Goal: Transaction & Acquisition: Purchase product/service

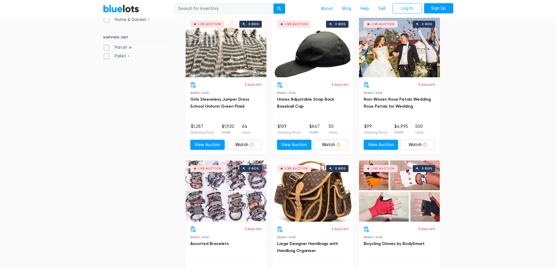
scroll to position [292, 0]
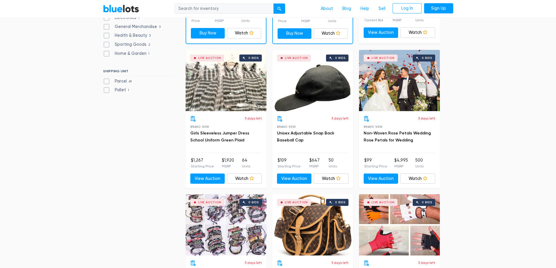
click at [303, 84] on div "Live Auction 0 bids" at bounding box center [312, 80] width 81 height 61
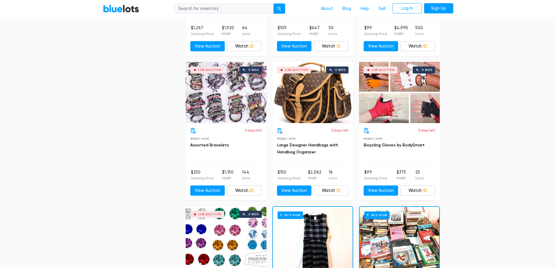
scroll to position [438, 0]
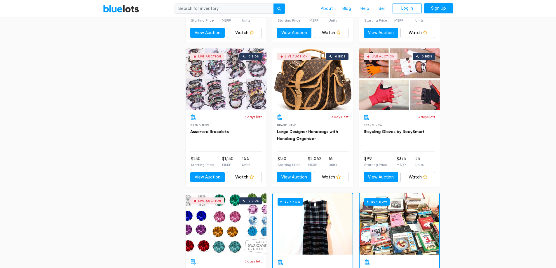
click at [320, 89] on div "Live Auction 0 bids" at bounding box center [312, 78] width 81 height 61
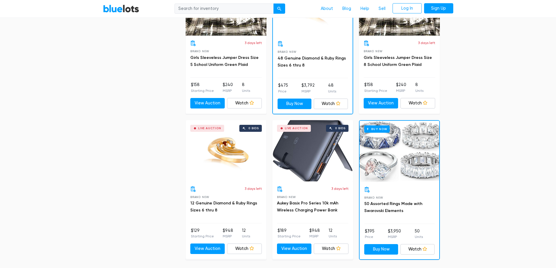
scroll to position [2453, 0]
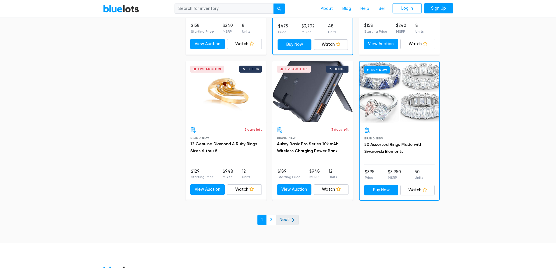
click at [291, 223] on link "Next ❯" at bounding box center [287, 220] width 23 height 11
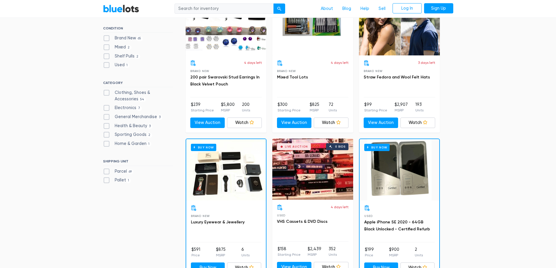
scroll to position [59, 0]
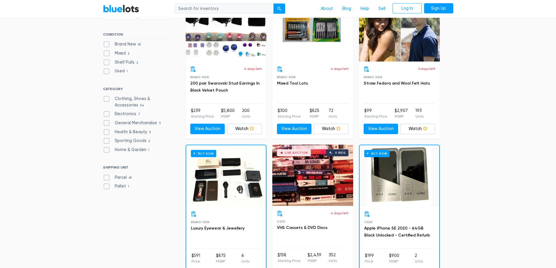
click at [107, 99] on label "Clothing, Shoes & Accessories 54" at bounding box center [138, 102] width 70 height 13
click at [107, 99] on Accessories"] "Clothing, Shoes & Accessories 54" at bounding box center [105, 98] width 4 height 4
checkbox Accessories"] "true"
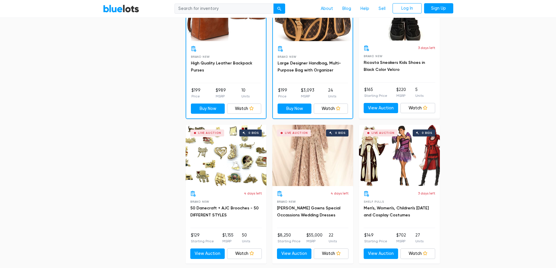
scroll to position [800, 0]
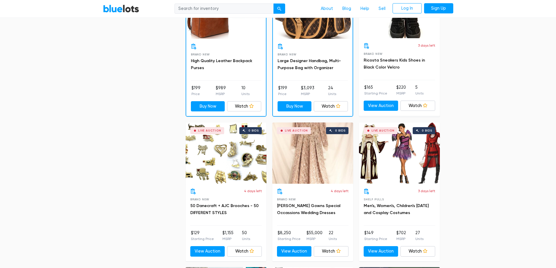
click at [421, 150] on div "Live Auction 0 bids" at bounding box center [399, 153] width 81 height 61
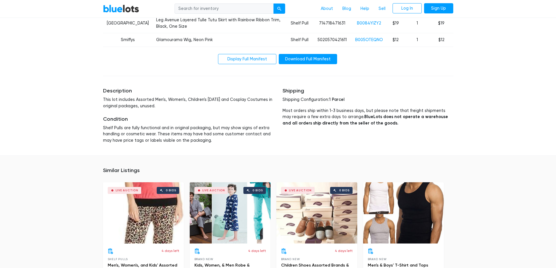
scroll to position [555, 0]
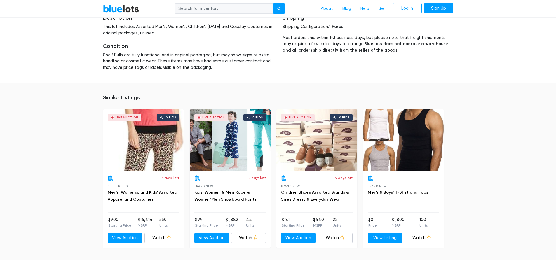
click at [318, 129] on div "Live Auction 0 bids" at bounding box center [317, 140] width 81 height 61
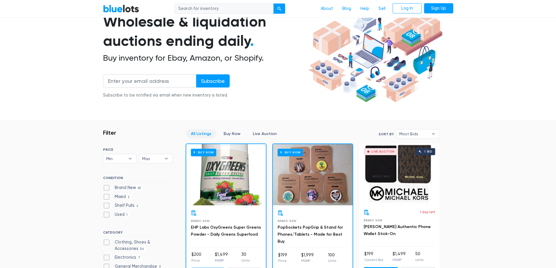
scroll to position [58, 0]
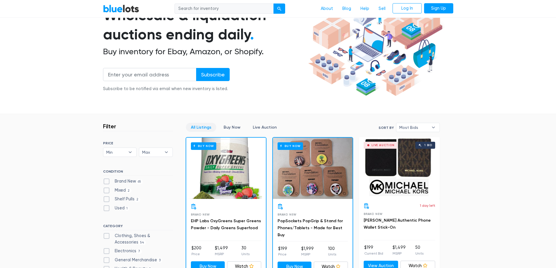
click at [108, 181] on label "Brand New 65" at bounding box center [123, 181] width 40 height 6
click at [107, 181] on New"] "Brand New 65" at bounding box center [105, 180] width 4 height 4
checkbox New"] "true"
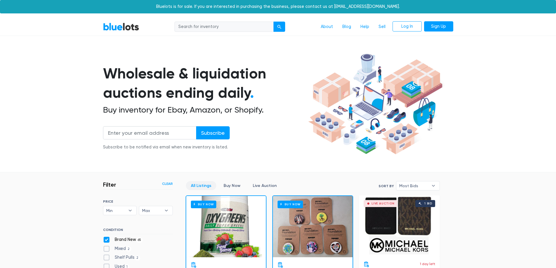
scroll to position [157, 0]
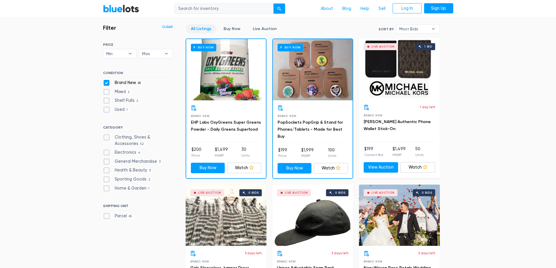
click at [107, 138] on label "Clothing, Shoes & Accessories 52" at bounding box center [138, 140] width 70 height 13
click at [107, 138] on Accessories"] "Clothing, Shoes & Accessories 52" at bounding box center [105, 136] width 4 height 4
checkbox Accessories"] "true"
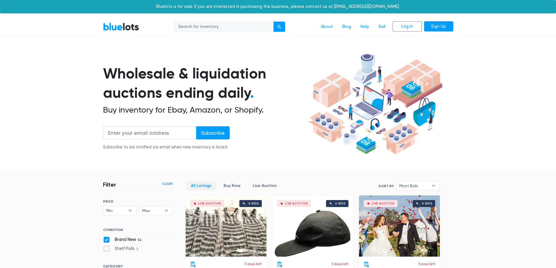
scroll to position [157, 0]
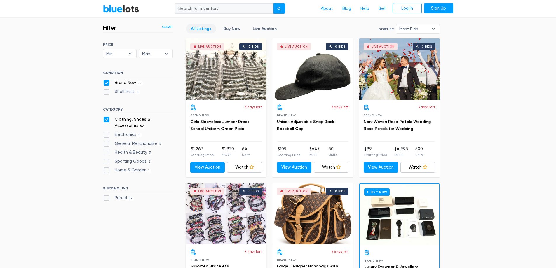
click at [105, 199] on label "Parcel 52" at bounding box center [119, 198] width 32 height 6
click at [105, 199] on input "Parcel 52" at bounding box center [105, 197] width 4 height 4
checkbox input "true"
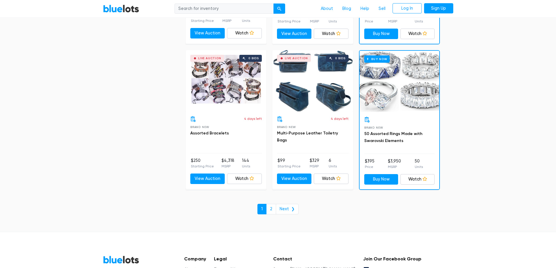
scroll to position [2524, 0]
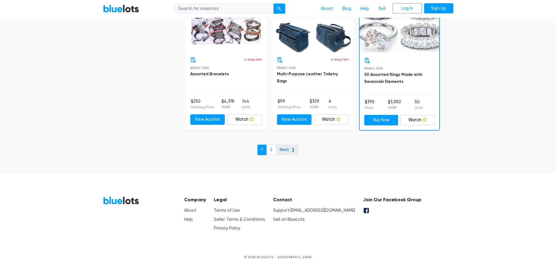
click at [290, 149] on link "Next ❯" at bounding box center [287, 150] width 23 height 11
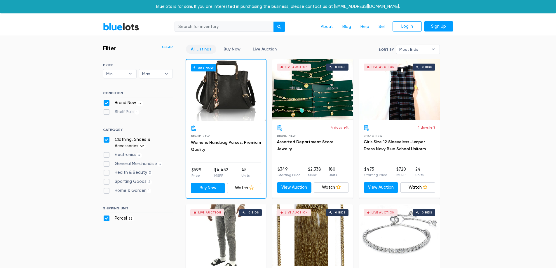
click at [233, 89] on div "Buy Now" at bounding box center [226, 90] width 80 height 61
